Goal: Check status: Check status

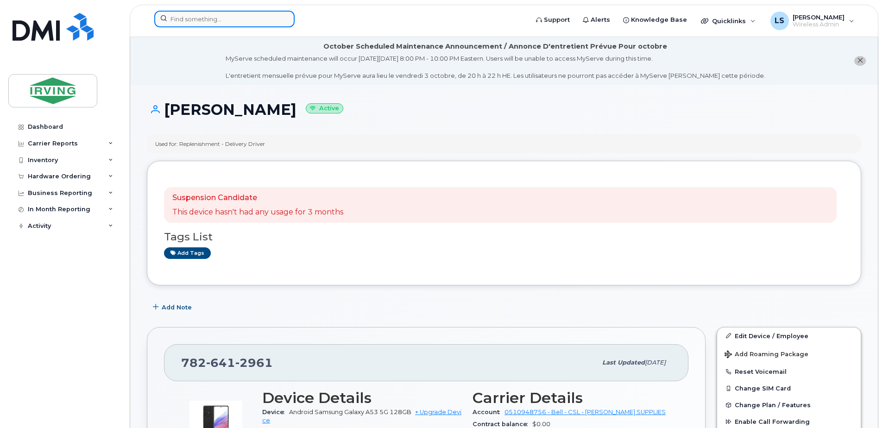
click at [257, 22] on input at bounding box center [224, 19] width 140 height 17
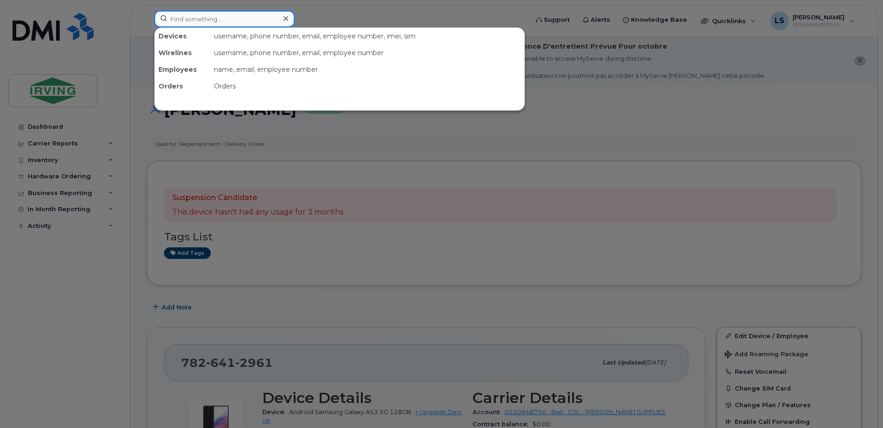
paste input "5062696476"
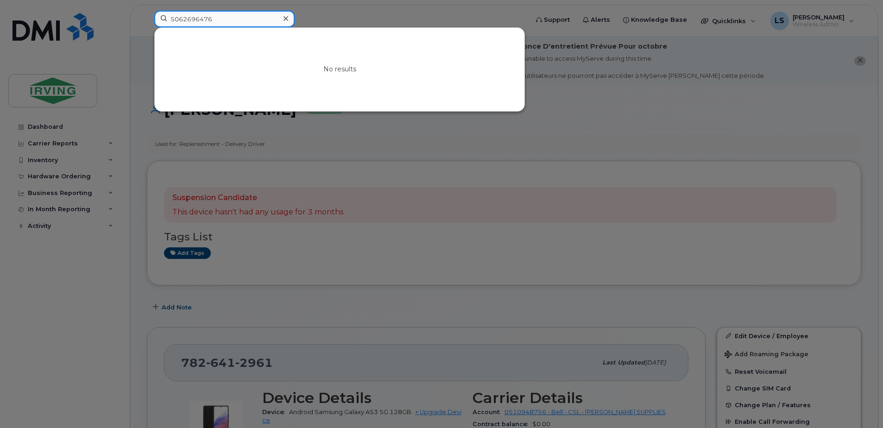
type input "5062696476"
click at [252, 21] on input "5062696476" at bounding box center [224, 19] width 140 height 17
click at [282, 18] on div at bounding box center [285, 18] width 13 height 13
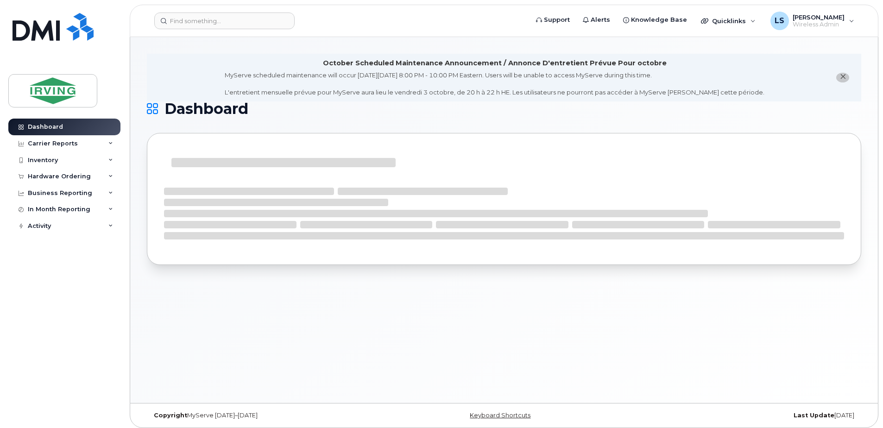
click at [67, 317] on div "Dashboard Carrier Reports Monthly Billing Roaming Reports Suspended Devices Sus…" at bounding box center [65, 266] width 114 height 295
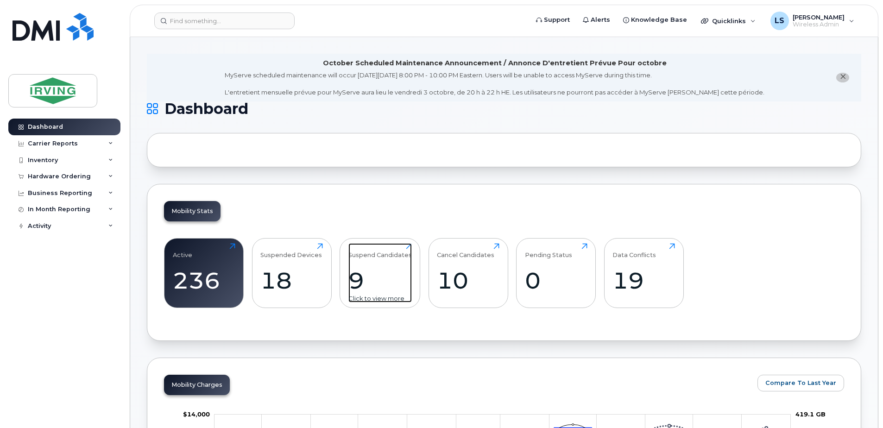
click at [358, 280] on div "9" at bounding box center [379, 280] width 63 height 27
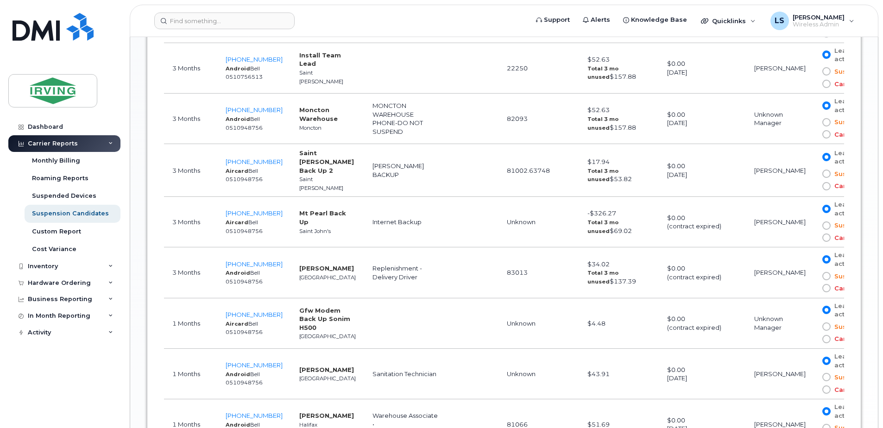
scroll to position [756, 0]
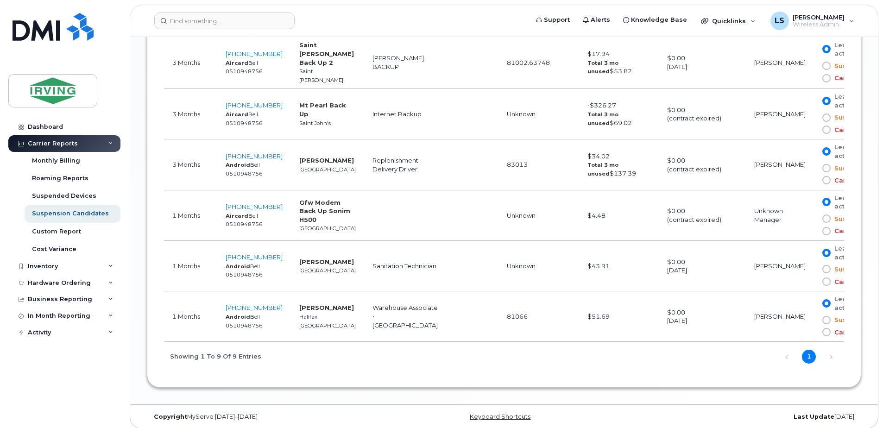
drag, startPoint x: 601, startPoint y: 169, endPoint x: 561, endPoint y: 170, distance: 40.3
click at [561, 170] on td "83013" at bounding box center [538, 164] width 81 height 50
click at [534, 166] on td "83013" at bounding box center [538, 164] width 81 height 50
drag, startPoint x: 432, startPoint y: 164, endPoint x: 439, endPoint y: 161, distance: 8.3
click at [439, 162] on tr "3 Months 782-641-2961 Android Bell 0510948756 Kaellum Macdougall Halifax Replen…" at bounding box center [519, 164] width 711 height 50
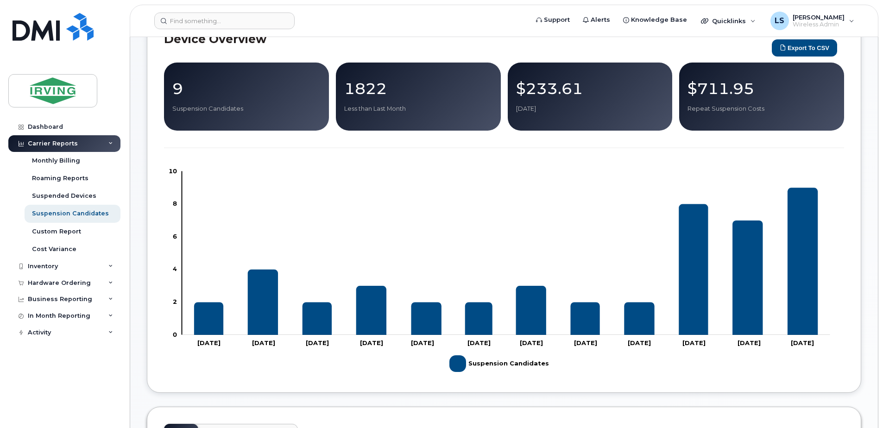
scroll to position [0, 0]
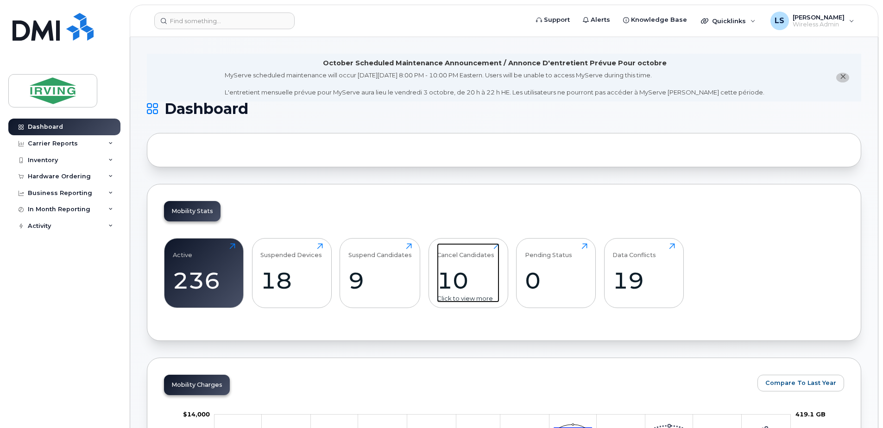
click at [452, 271] on div "10" at bounding box center [468, 280] width 63 height 27
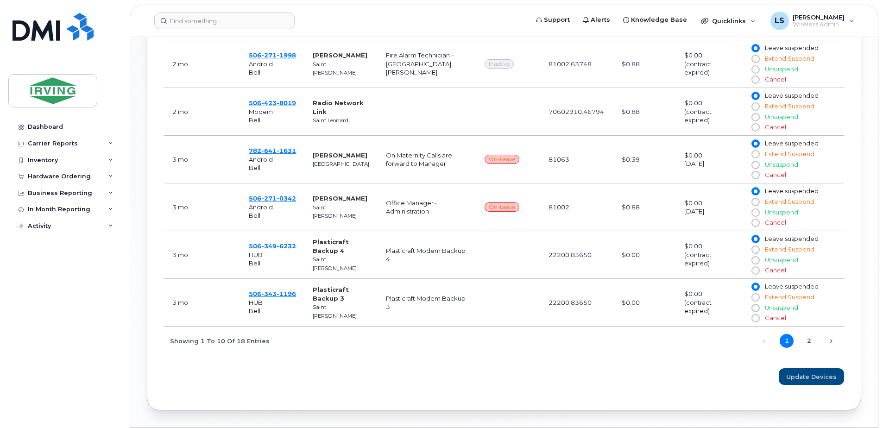
scroll to position [648, 0]
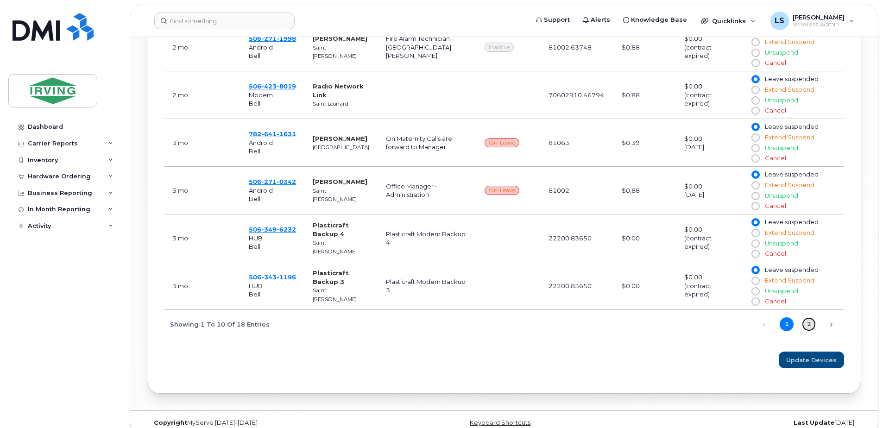
click at [806, 317] on link "2" at bounding box center [809, 324] width 14 height 14
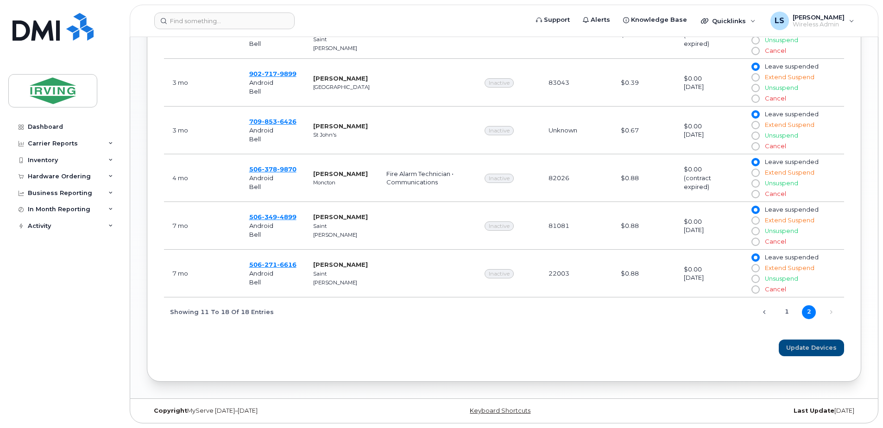
scroll to position [560, 0]
